Goal: Use online tool/utility: Utilize a website feature to perform a specific function

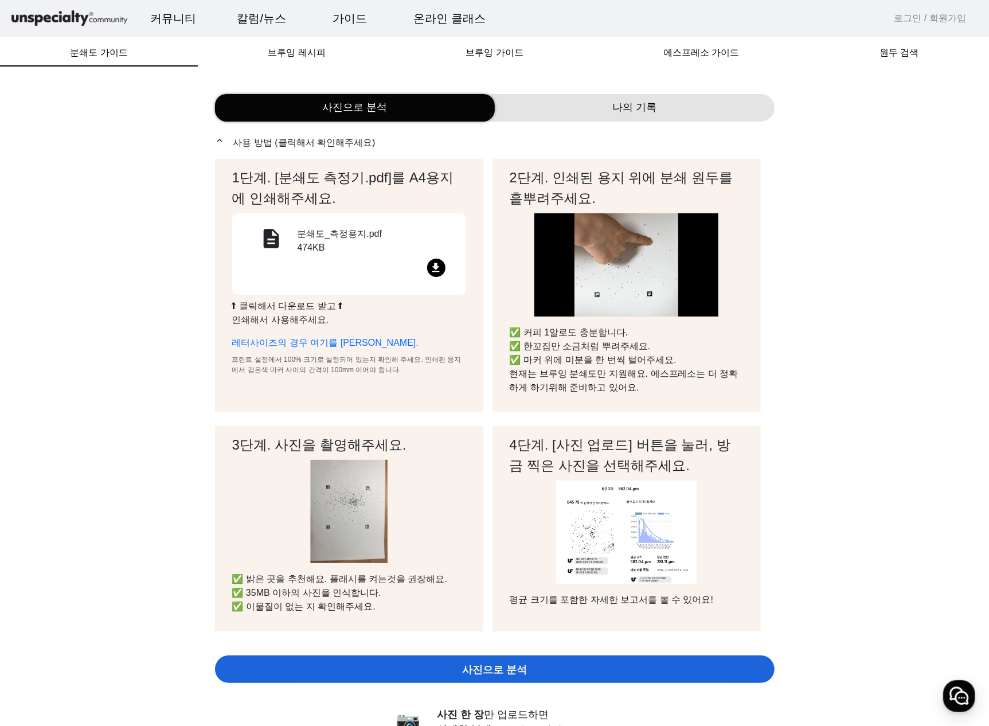
click at [439, 264] on mat-icon "file_download" at bounding box center [436, 268] width 18 height 18
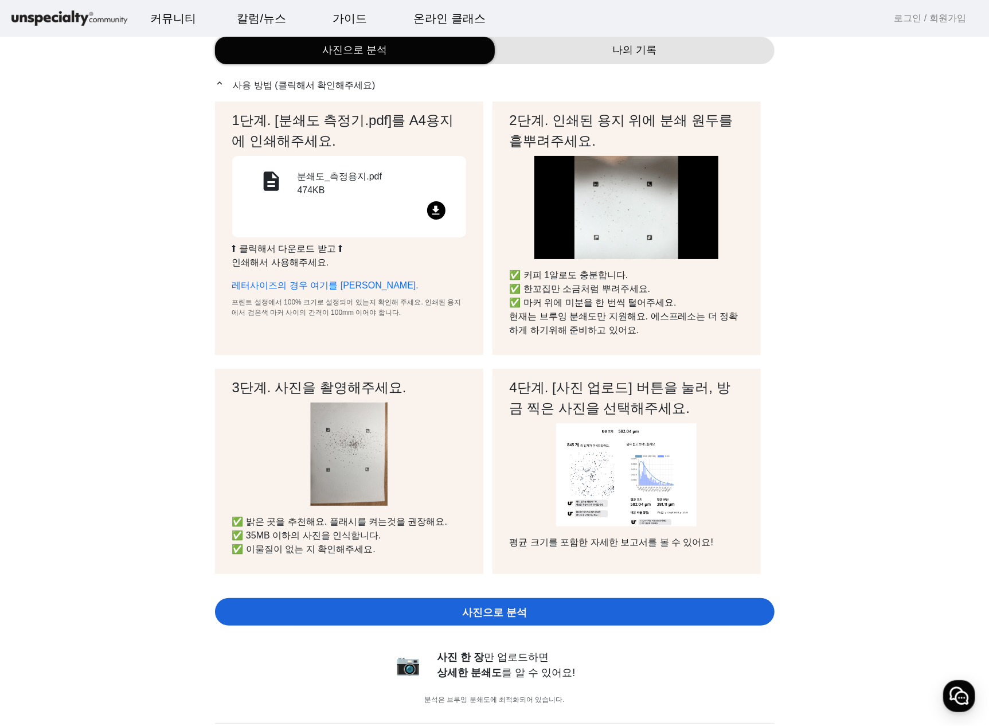
click at [603, 512] on img at bounding box center [626, 474] width 141 height 103
click at [498, 609] on span "사진으로 분석" at bounding box center [494, 612] width 65 height 15
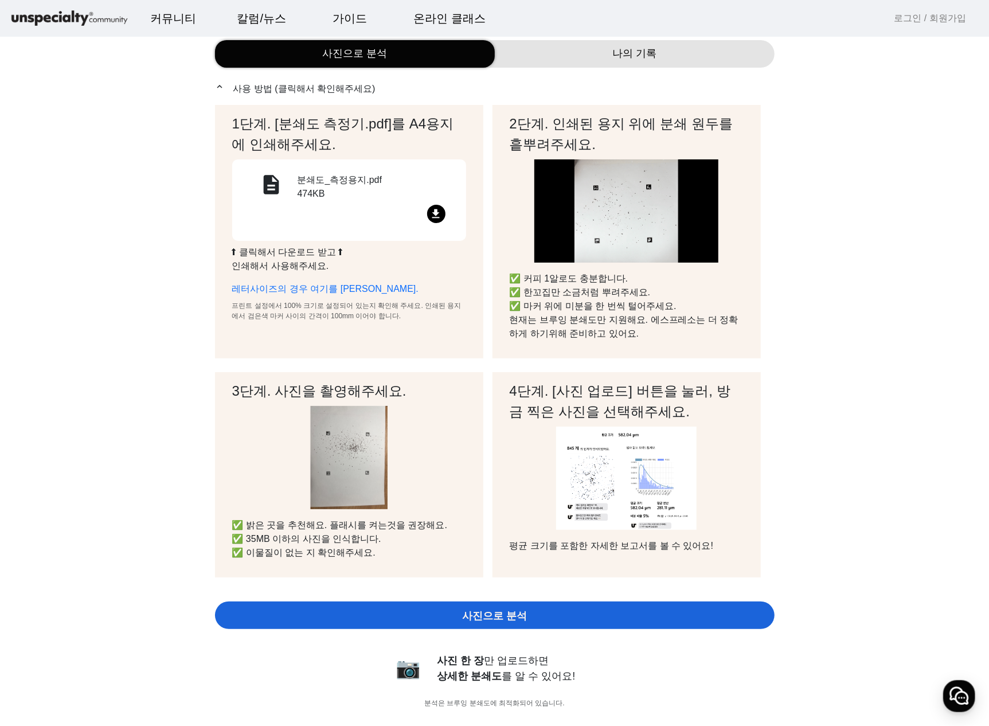
scroll to position [0, 0]
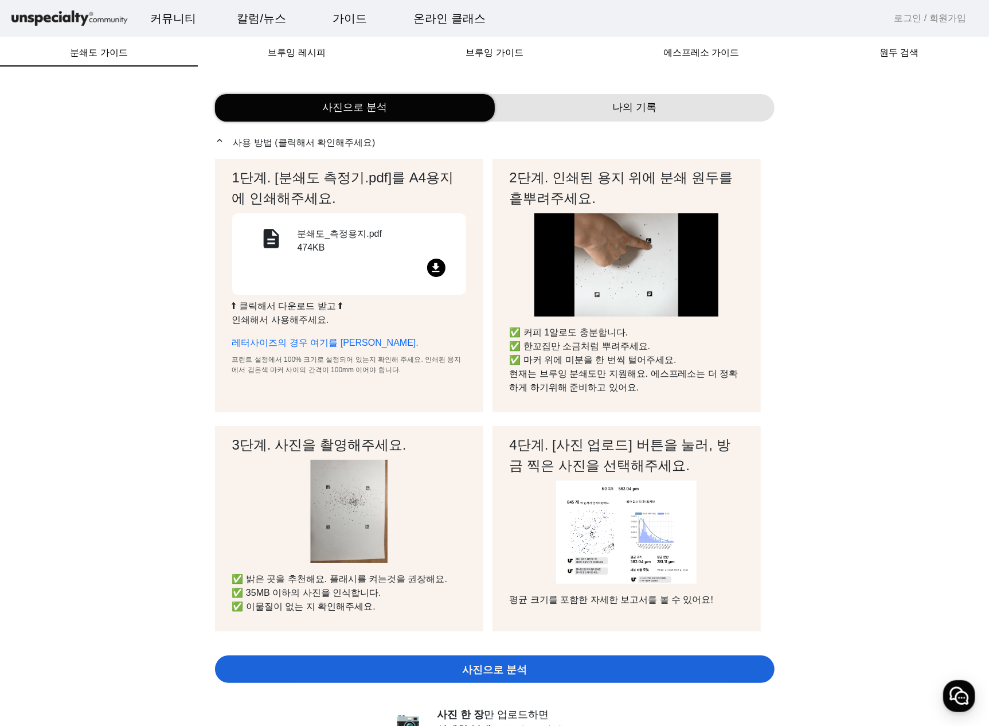
click at [616, 102] on span "나의 기록" at bounding box center [634, 107] width 44 height 15
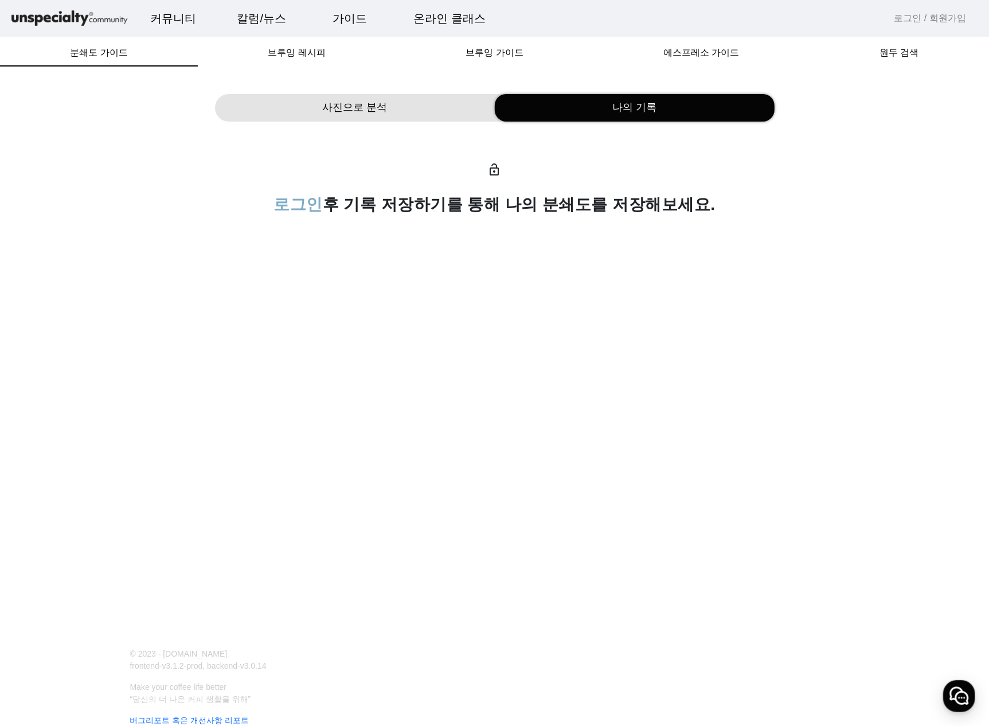
click at [54, 15] on img at bounding box center [69, 19] width 120 height 20
